Goal: Task Accomplishment & Management: Use online tool/utility

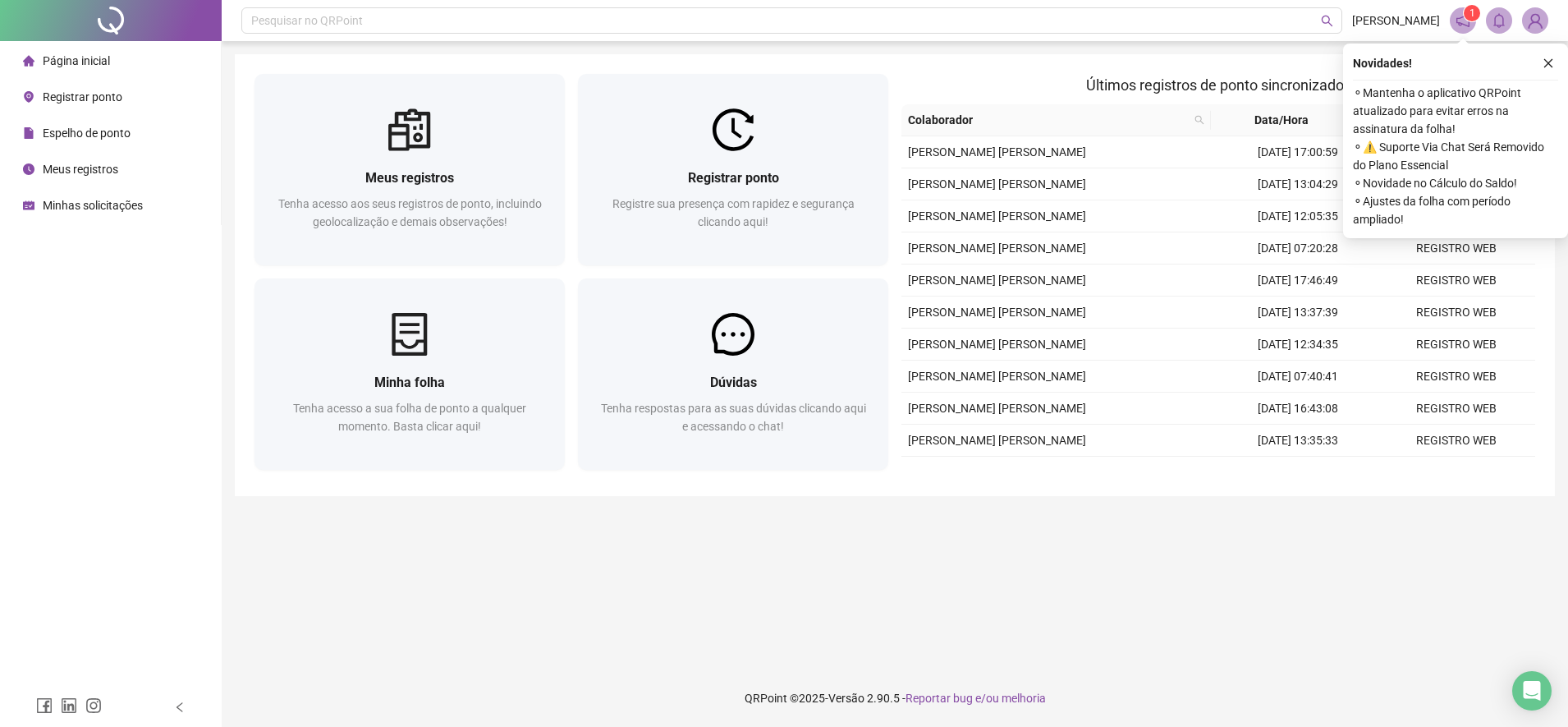
click at [78, 97] on span "Registrar ponto" at bounding box center [82, 97] width 79 height 13
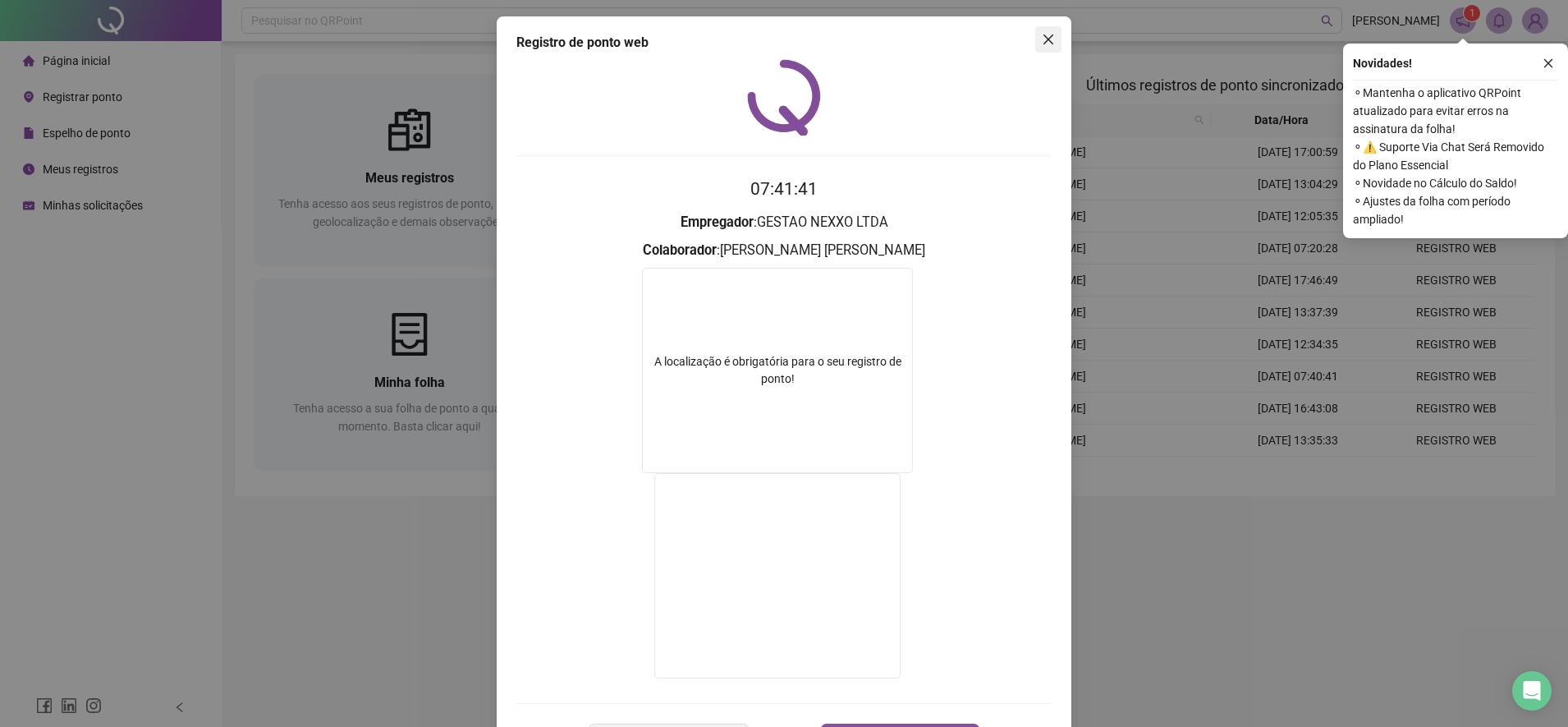
click at [1043, 37] on icon "close" at bounding box center [1048, 39] width 10 height 10
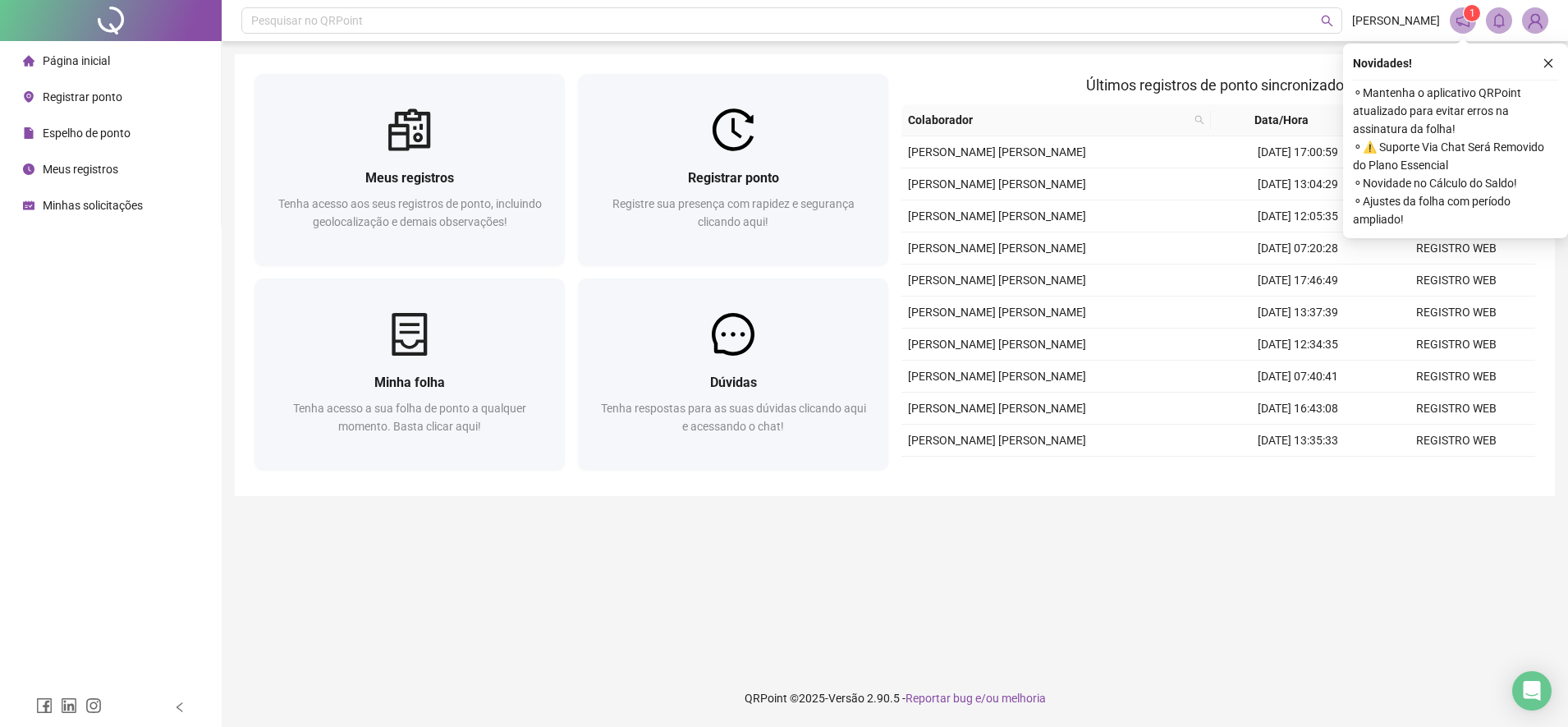
click at [98, 95] on span "Registrar ponto" at bounding box center [82, 97] width 79 height 13
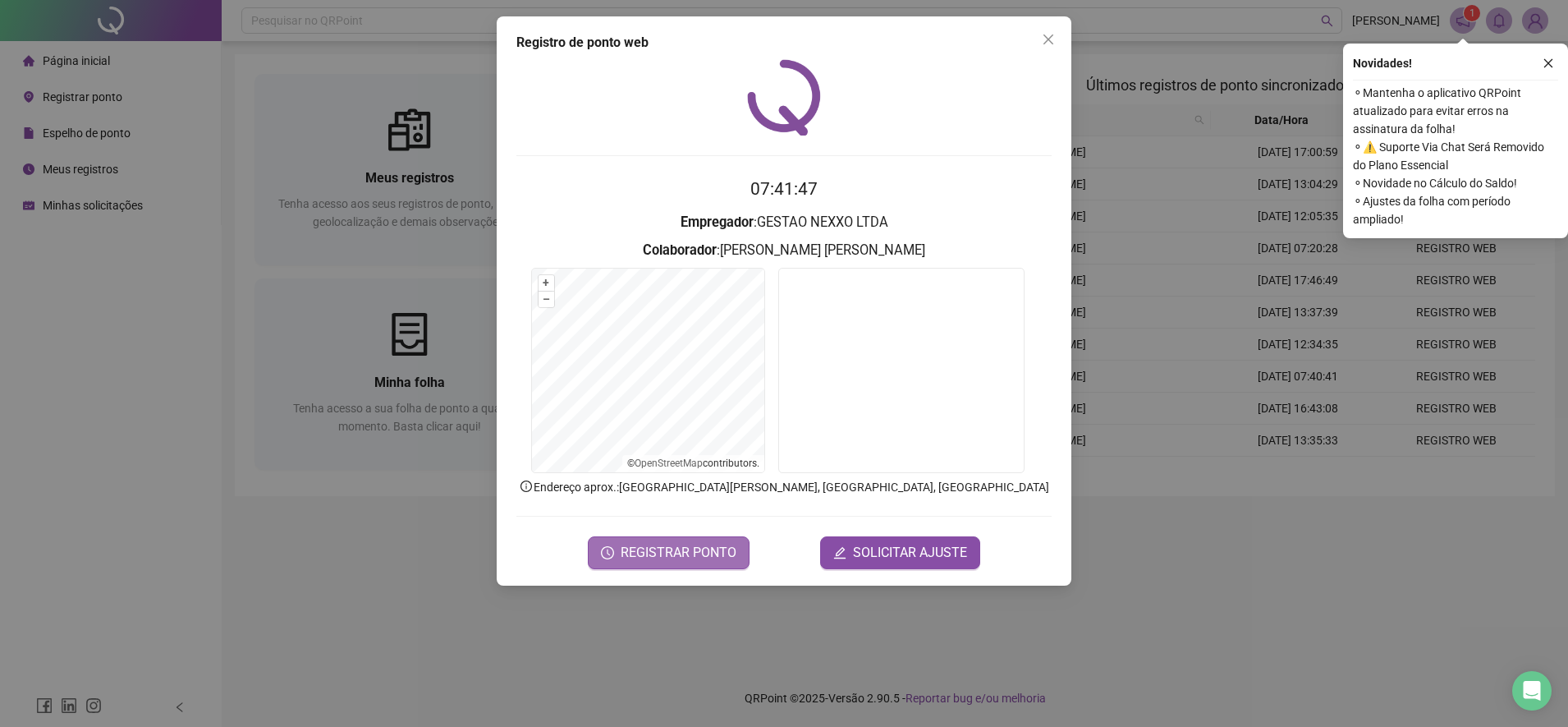
click at [670, 546] on span "REGISTRAR PONTO" at bounding box center [679, 552] width 116 height 20
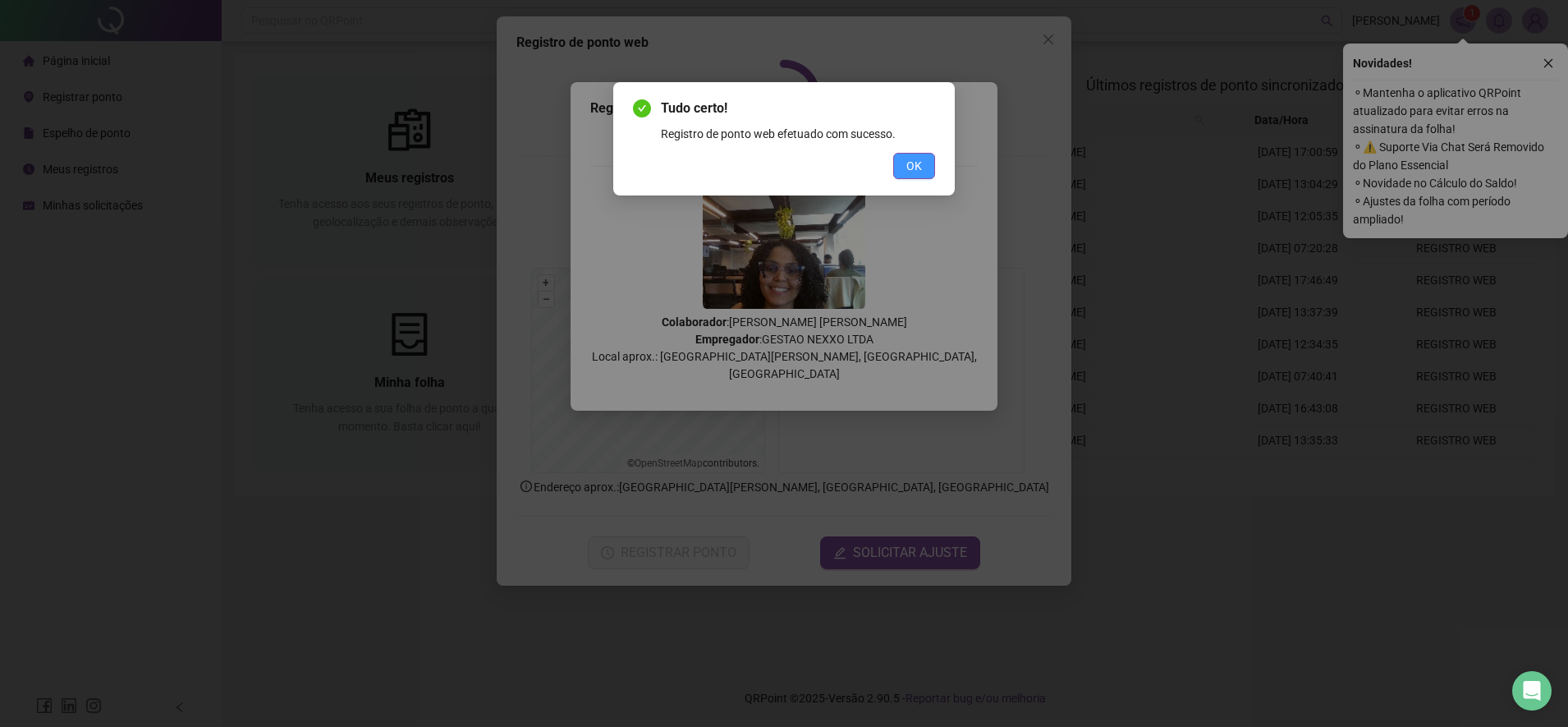
click at [902, 164] on button "OK" at bounding box center [913, 165] width 42 height 26
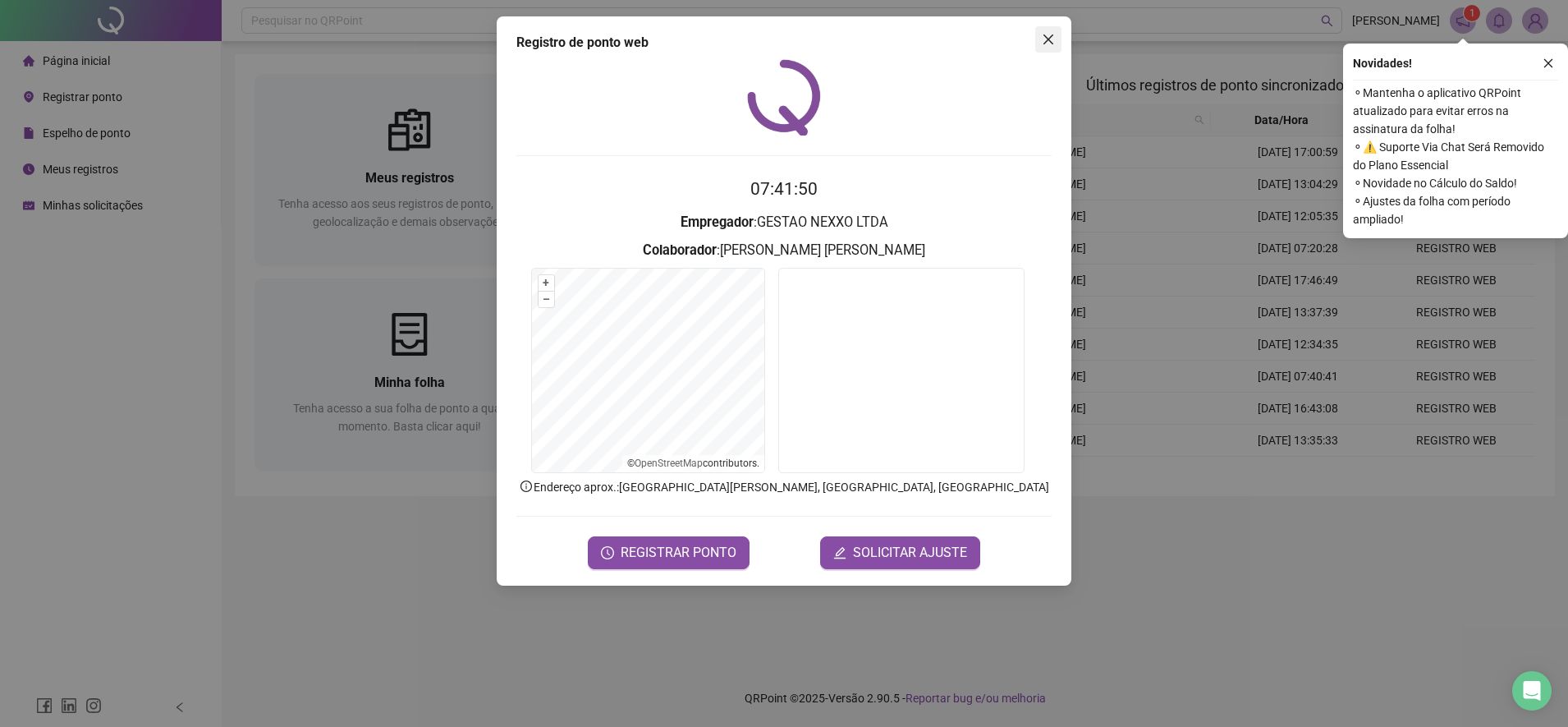
click at [1053, 43] on icon "close" at bounding box center [1048, 39] width 13 height 13
